Goal: Find specific page/section: Find specific page/section

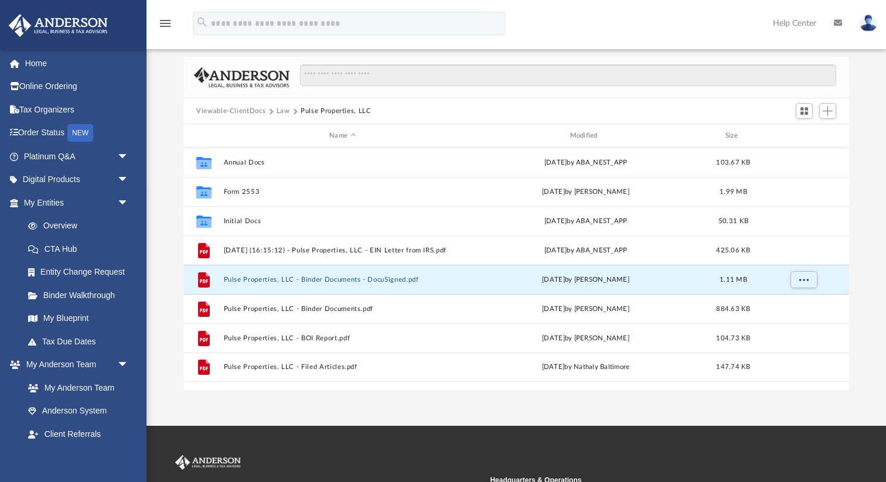
scroll to position [266, 665]
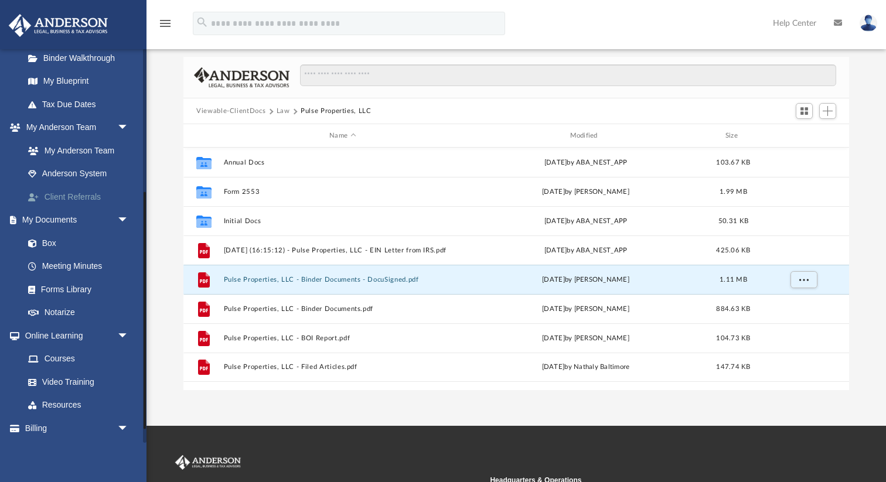
click at [76, 195] on link "Client Referrals" at bounding box center [81, 196] width 130 height 23
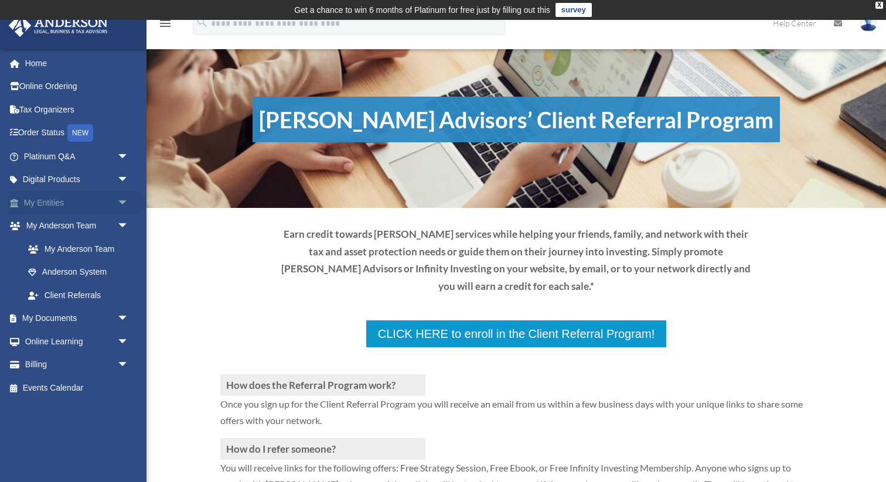
click at [55, 207] on link "My Entities arrow_drop_down" at bounding box center [77, 202] width 138 height 23
click at [124, 200] on span "arrow_drop_down" at bounding box center [128, 203] width 23 height 24
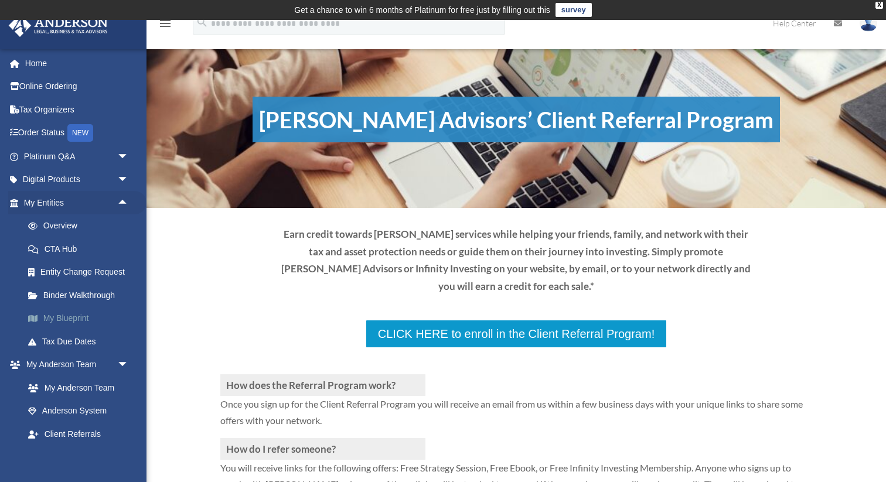
click at [63, 318] on link "My Blueprint" at bounding box center [81, 318] width 130 height 23
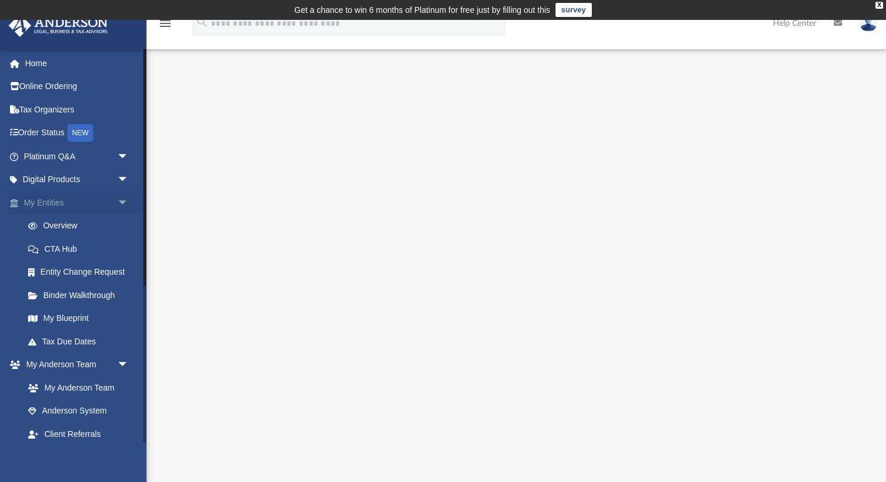
click at [49, 201] on link "My Entities arrow_drop_down" at bounding box center [77, 202] width 138 height 23
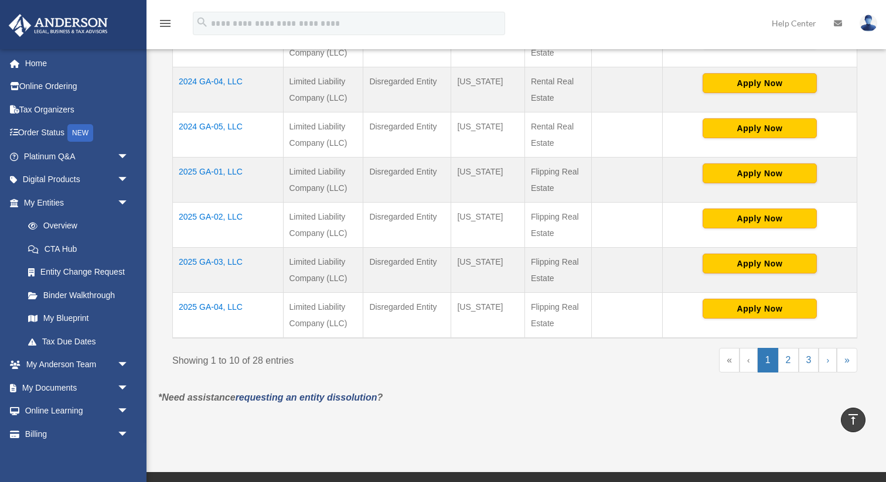
scroll to position [483, 0]
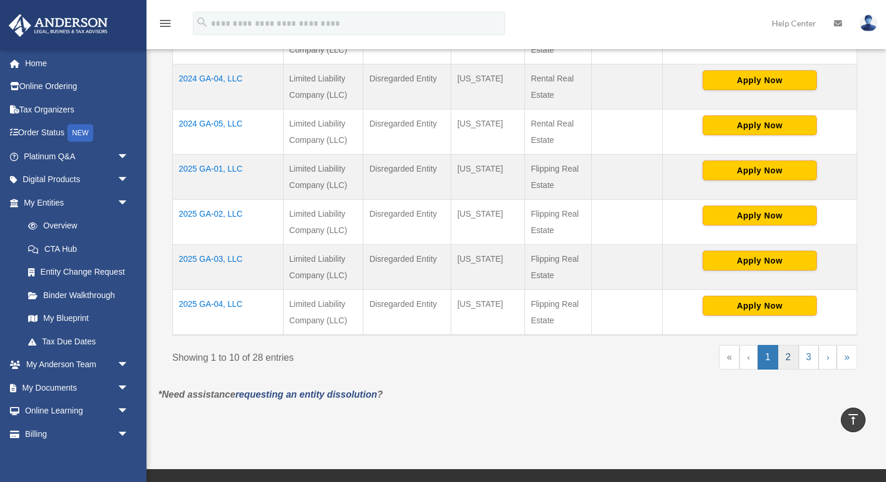
click at [788, 359] on link "2" at bounding box center [788, 357] width 21 height 25
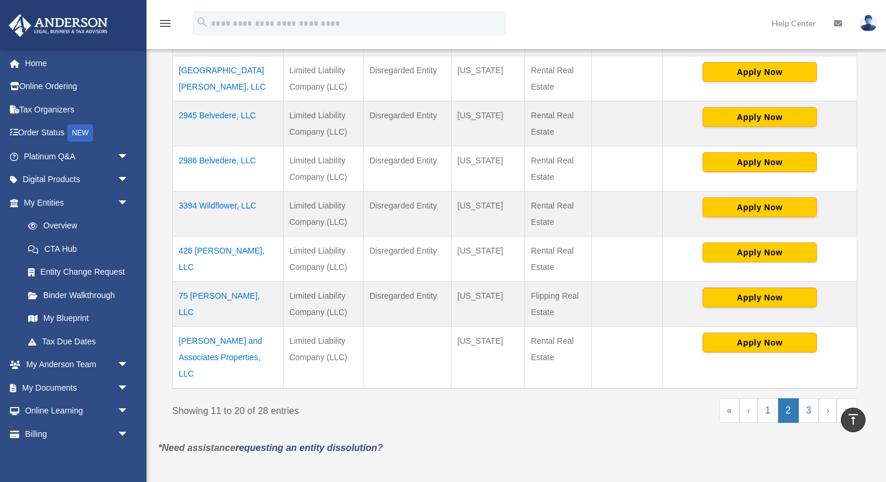
scroll to position [455, 0]
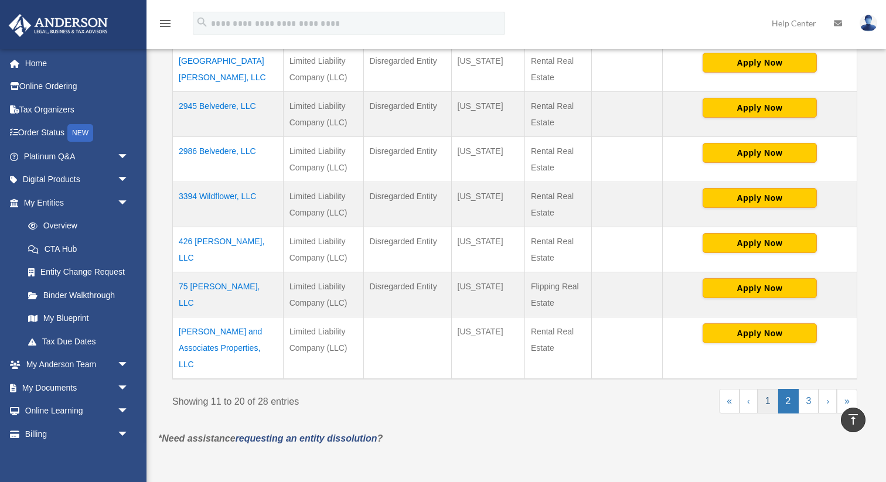
click at [766, 390] on link "1" at bounding box center [768, 401] width 21 height 25
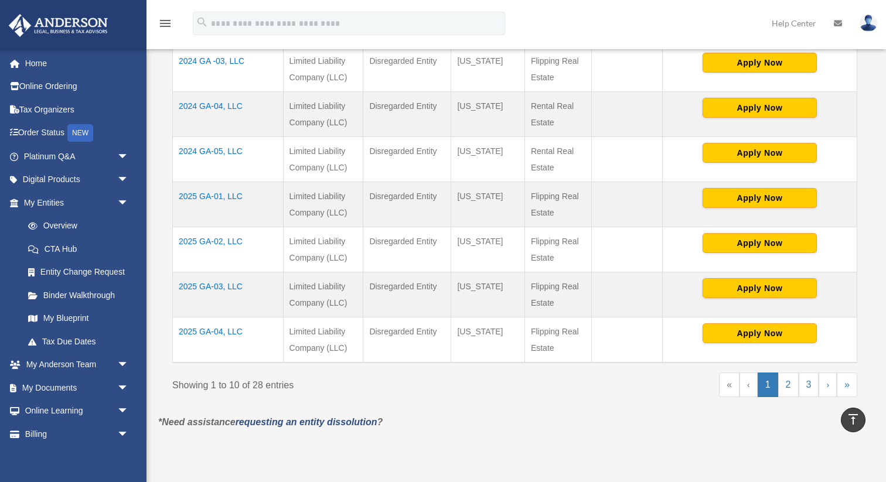
drag, startPoint x: 250, startPoint y: 331, endPoint x: 177, endPoint y: 332, distance: 73.3
click at [177, 332] on td "2025 GA-04, LLC" at bounding box center [228, 341] width 111 height 46
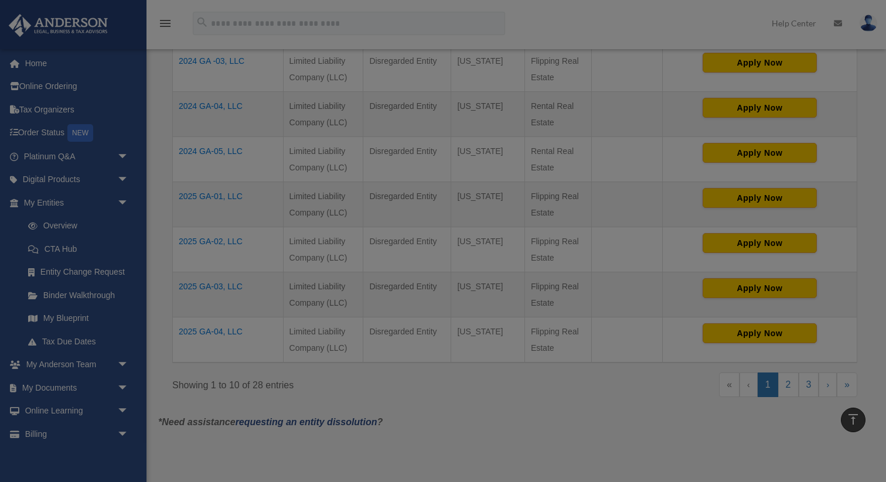
copy td "2025 GA-04, LLC"
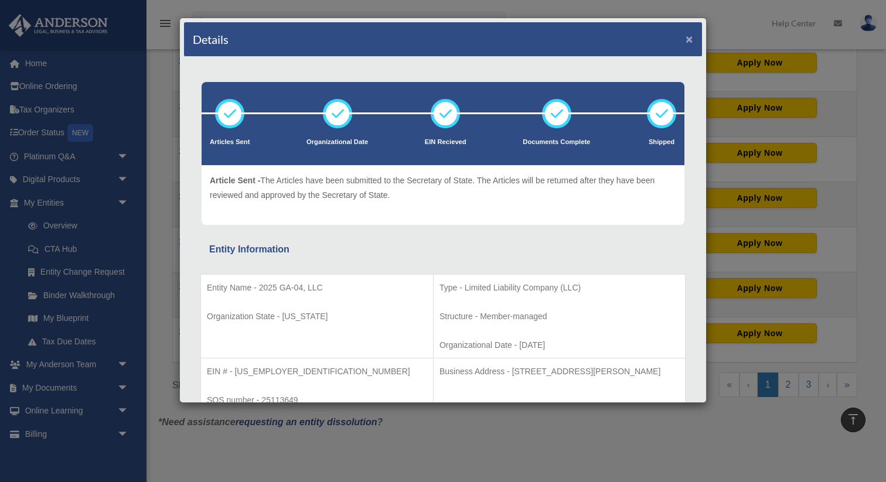
click at [687, 40] on button "×" at bounding box center [690, 39] width 8 height 12
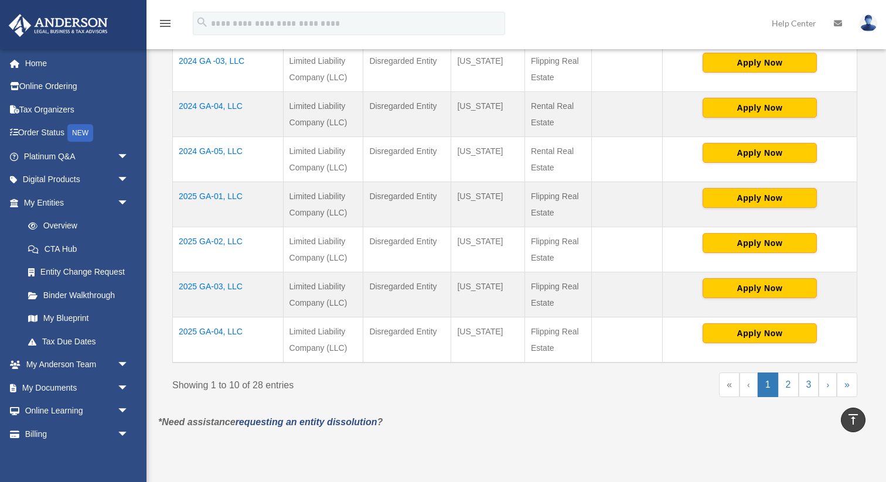
copy td "2025 GA-04, LLC"
